Goal: Navigation & Orientation: Understand site structure

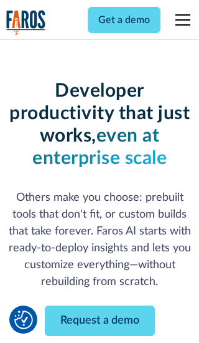
scroll to position [150, 0]
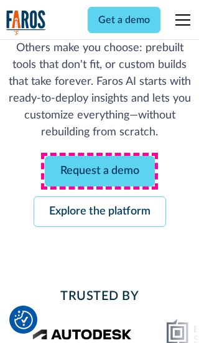
click at [100, 171] on link "Request a demo" at bounding box center [100, 171] width 110 height 31
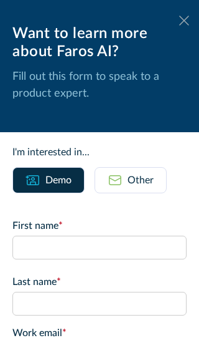
click at [184, 21] on icon at bounding box center [184, 20] width 10 height 9
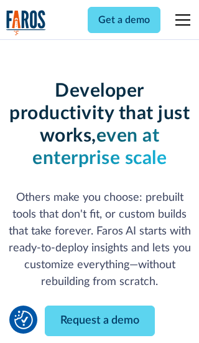
scroll to position [190, 0]
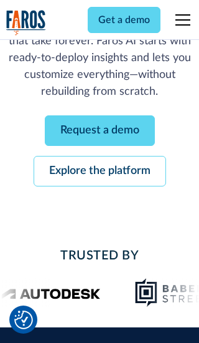
click at [100, 171] on link "Explore the platform" at bounding box center [100, 171] width 133 height 31
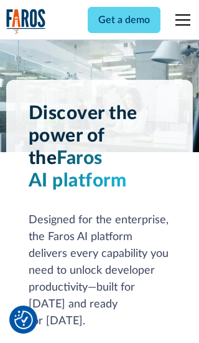
scroll to position [9360, 0]
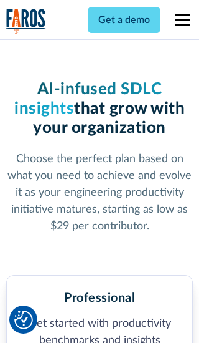
scroll to position [1931, 0]
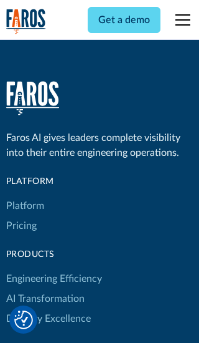
click at [24, 196] on link "Platform" at bounding box center [25, 206] width 38 height 20
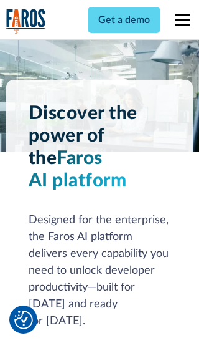
scroll to position [9761, 0]
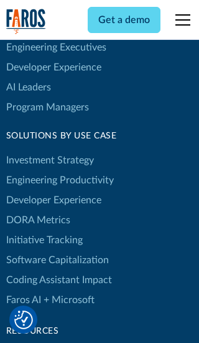
click at [37, 210] on link "DORA Metrics" at bounding box center [38, 220] width 64 height 20
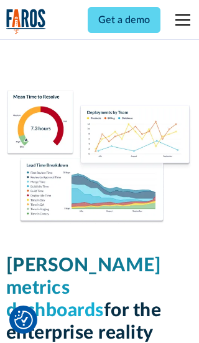
scroll to position [5456, 0]
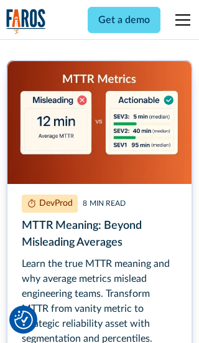
scroll to position [5602, 0]
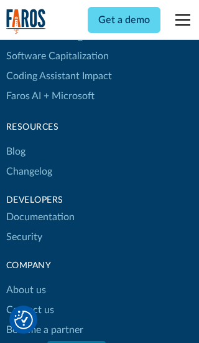
click at [29, 171] on link "Changelog" at bounding box center [29, 171] width 46 height 20
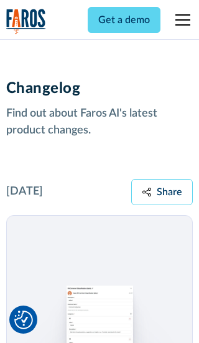
scroll to position [15052, 0]
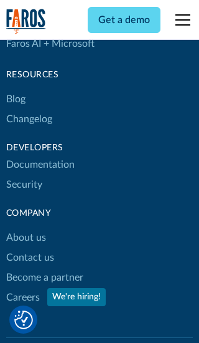
click at [26, 227] on link "About us" at bounding box center [26, 237] width 40 height 20
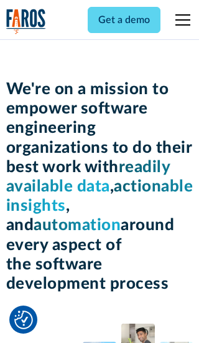
scroll to position [4297, 0]
